Goal: Information Seeking & Learning: Understand process/instructions

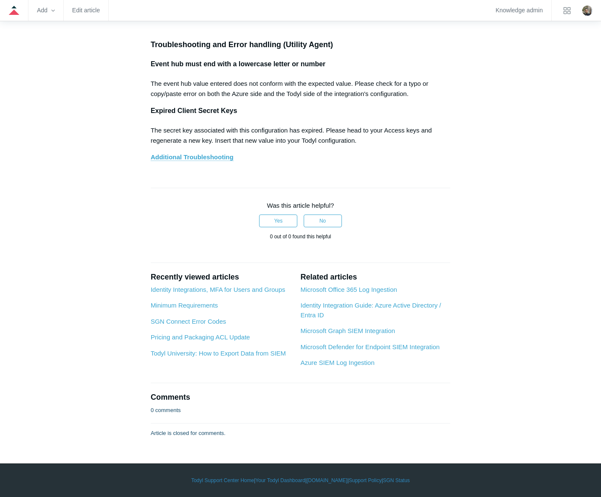
scroll to position [5692, 0]
drag, startPoint x: 333, startPoint y: 298, endPoint x: 242, endPoint y: 333, distance: 97.6
copy p "please go to the Event Hubs page in your Azure environment and make sure you ar…"
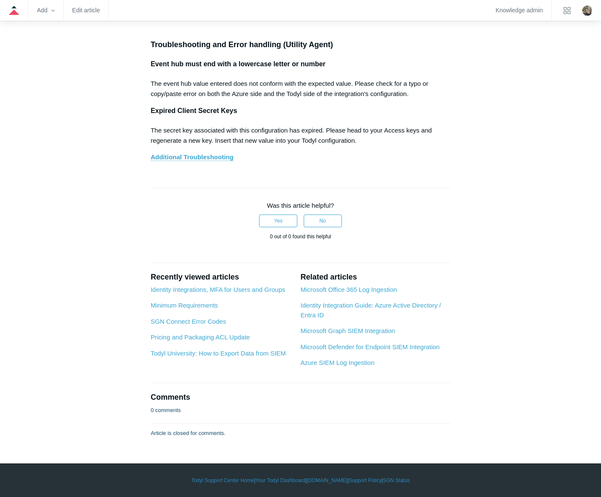
drag, startPoint x: 243, startPoint y: 330, endPoint x: 396, endPoint y: 342, distance: 153.4
copy p "See Step 19 in the Setting up Azure with Cloud-to-Cloud section above for more …"
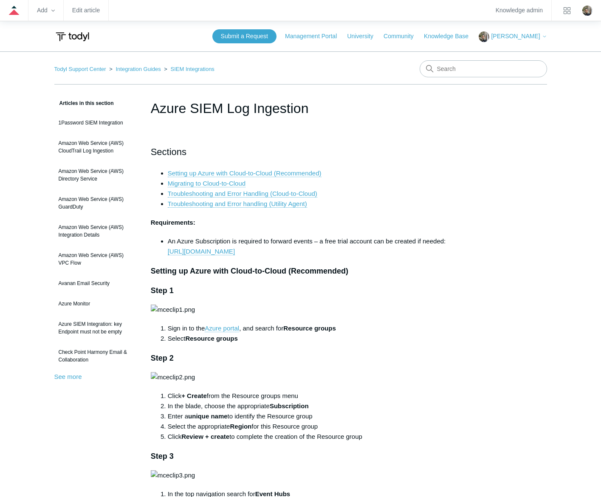
scroll to position [4009, 0]
